Goal: Task Accomplishment & Management: Manage account settings

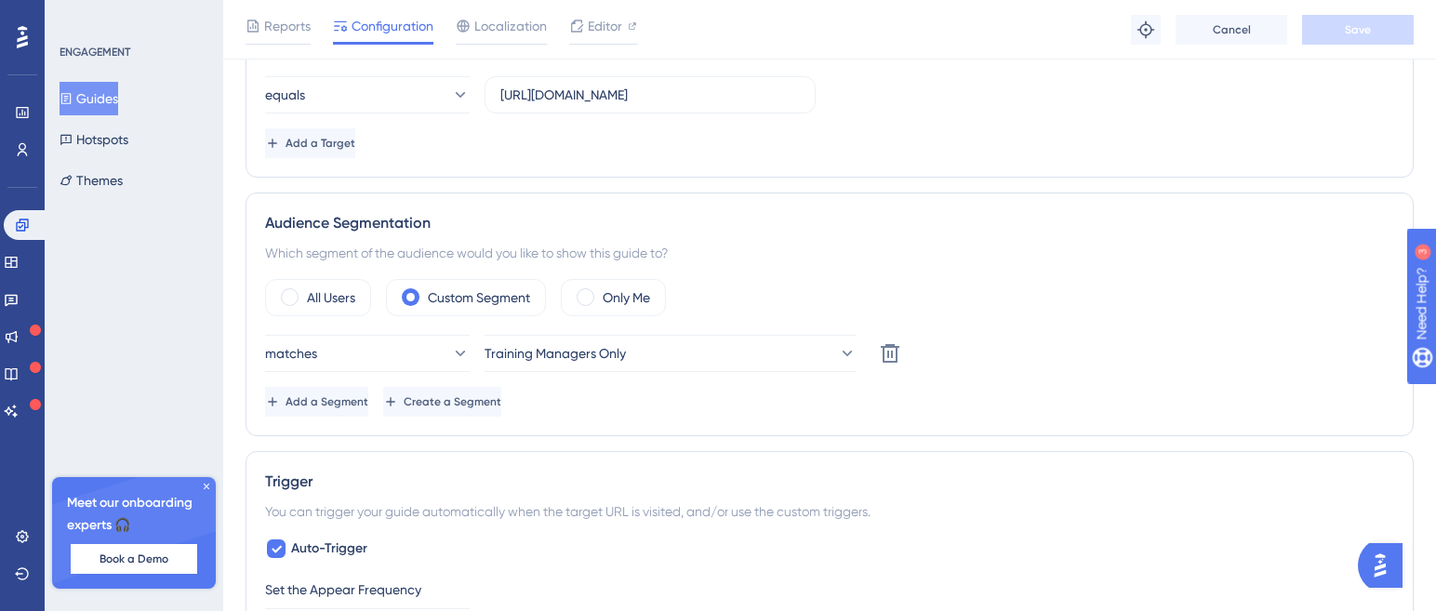
scroll to position [558, 0]
